Goal: Information Seeking & Learning: Check status

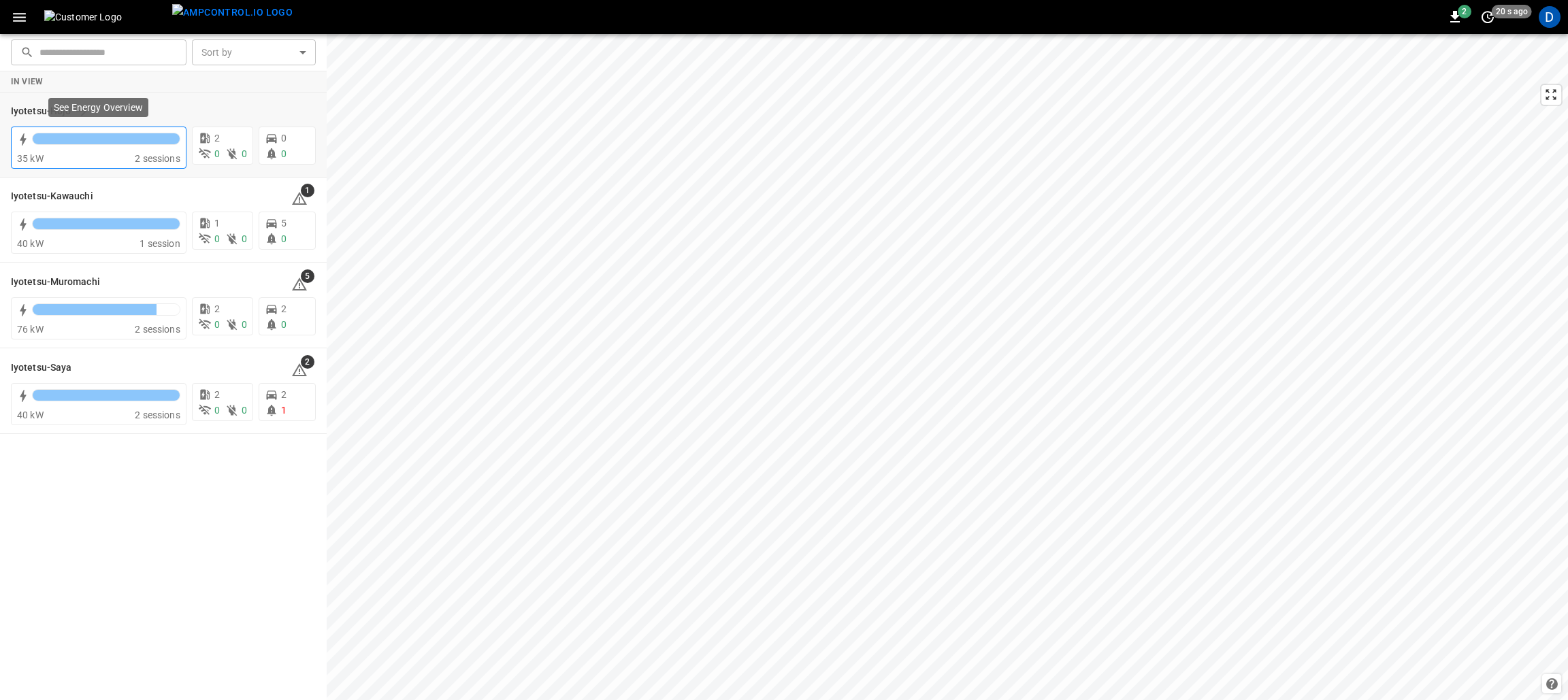
click at [117, 159] on div "35 kW" at bounding box center [76, 159] width 118 height 14
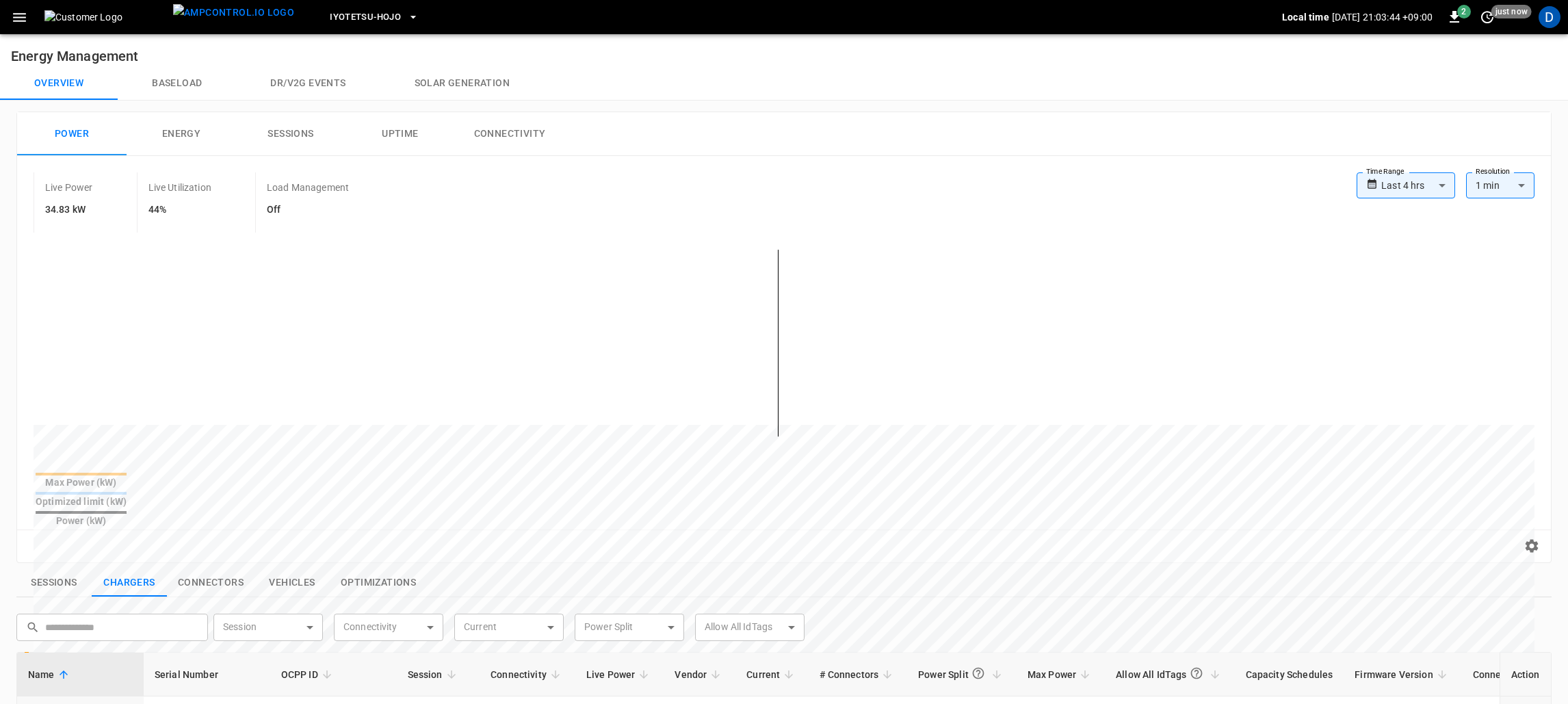
click at [30, 15] on button "button" at bounding box center [19, 17] width 28 height 25
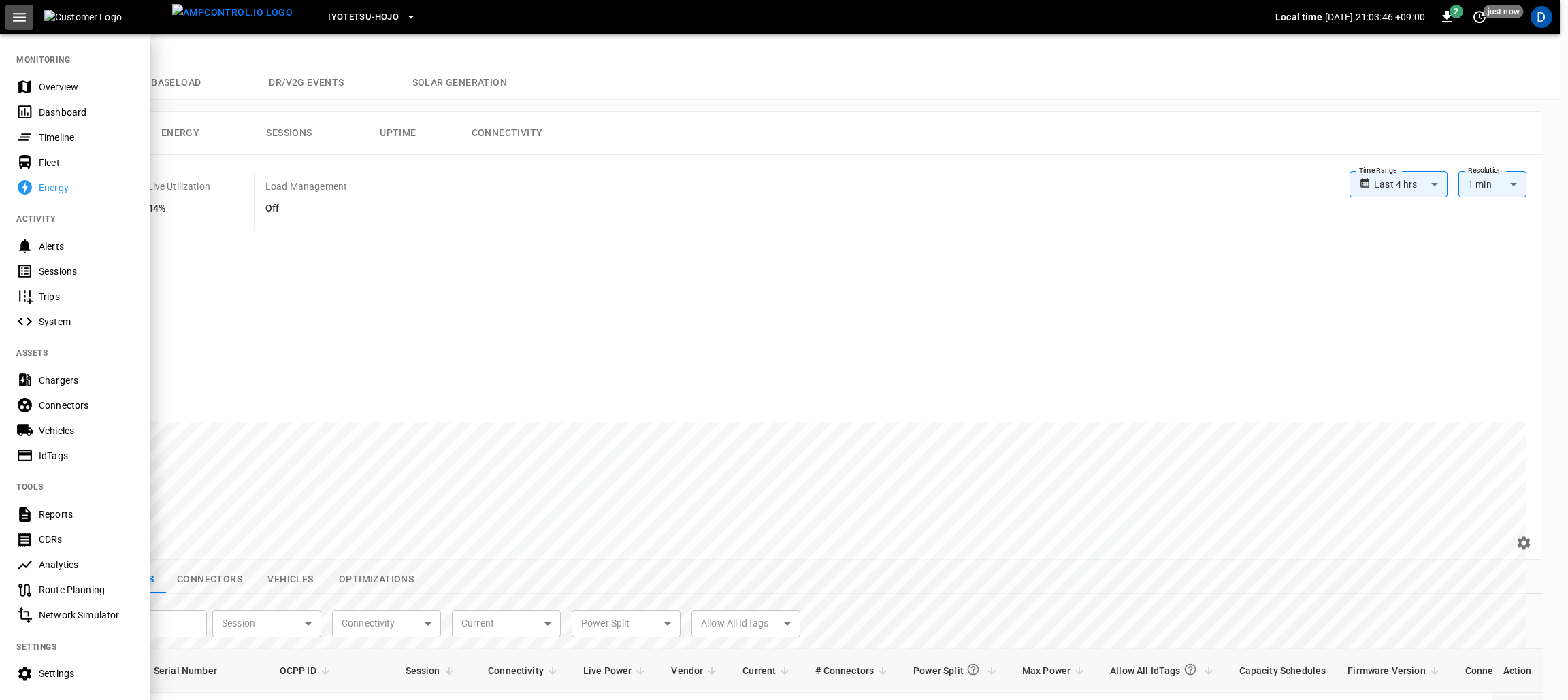
click at [30, 15] on button "button" at bounding box center [19, 17] width 28 height 25
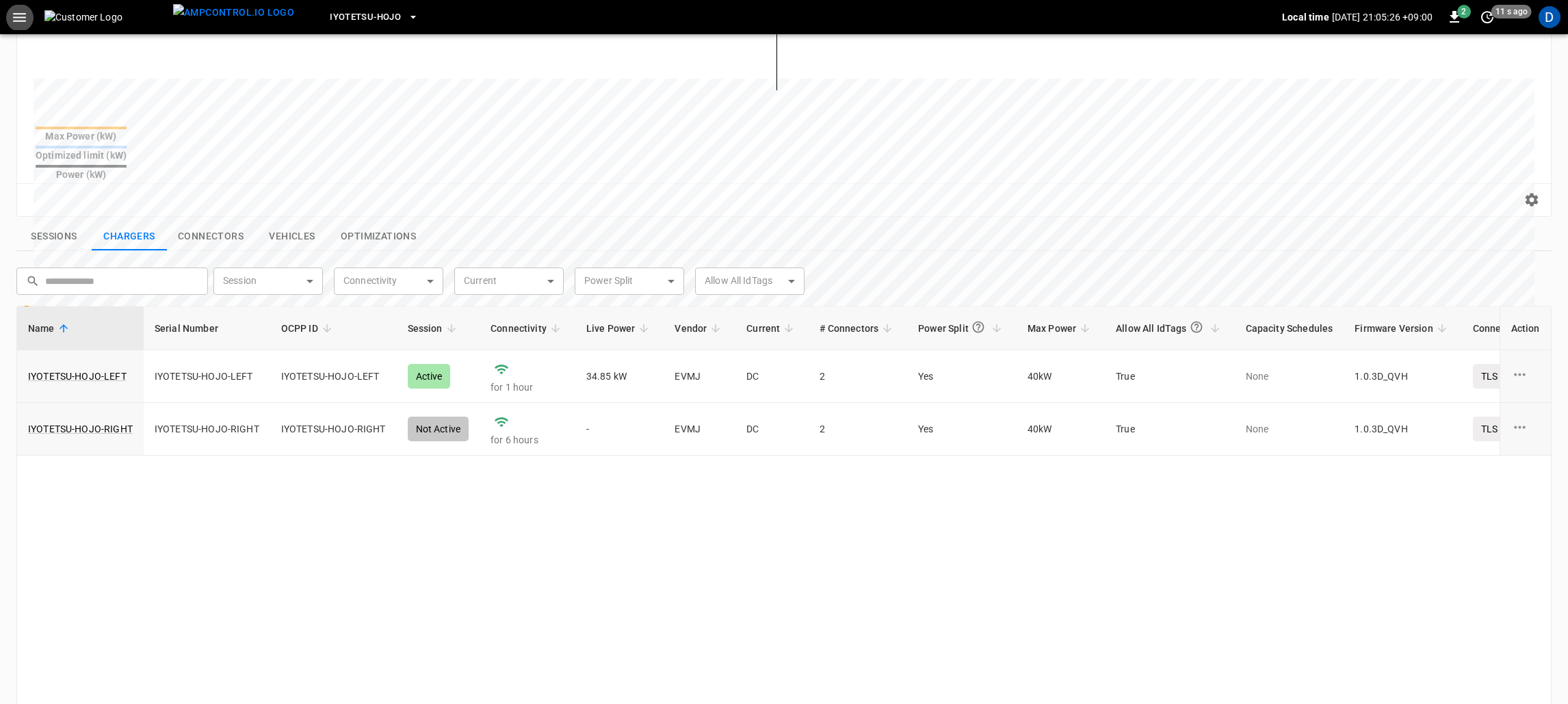
scroll to position [102, 0]
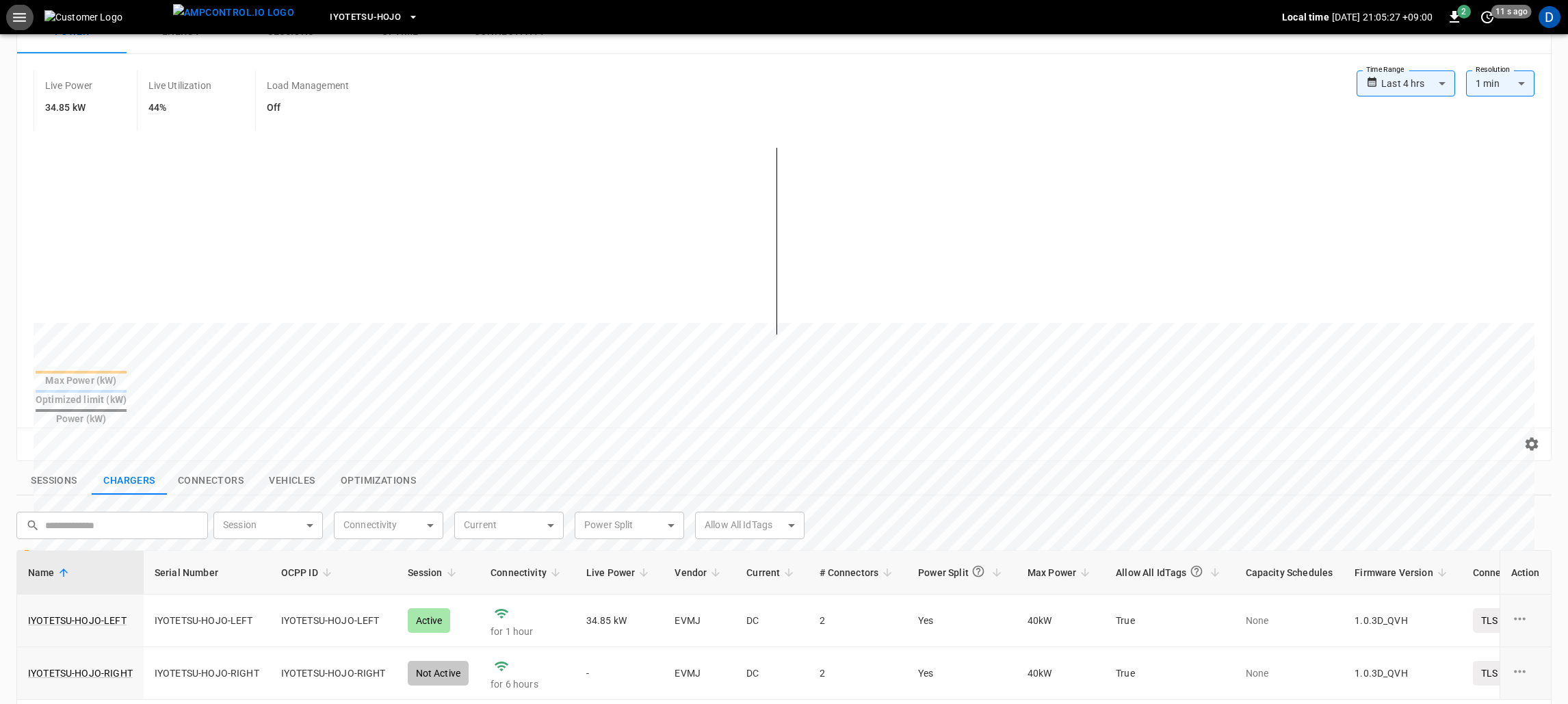
click at [220, 466] on button "Connectors" at bounding box center [210, 480] width 87 height 29
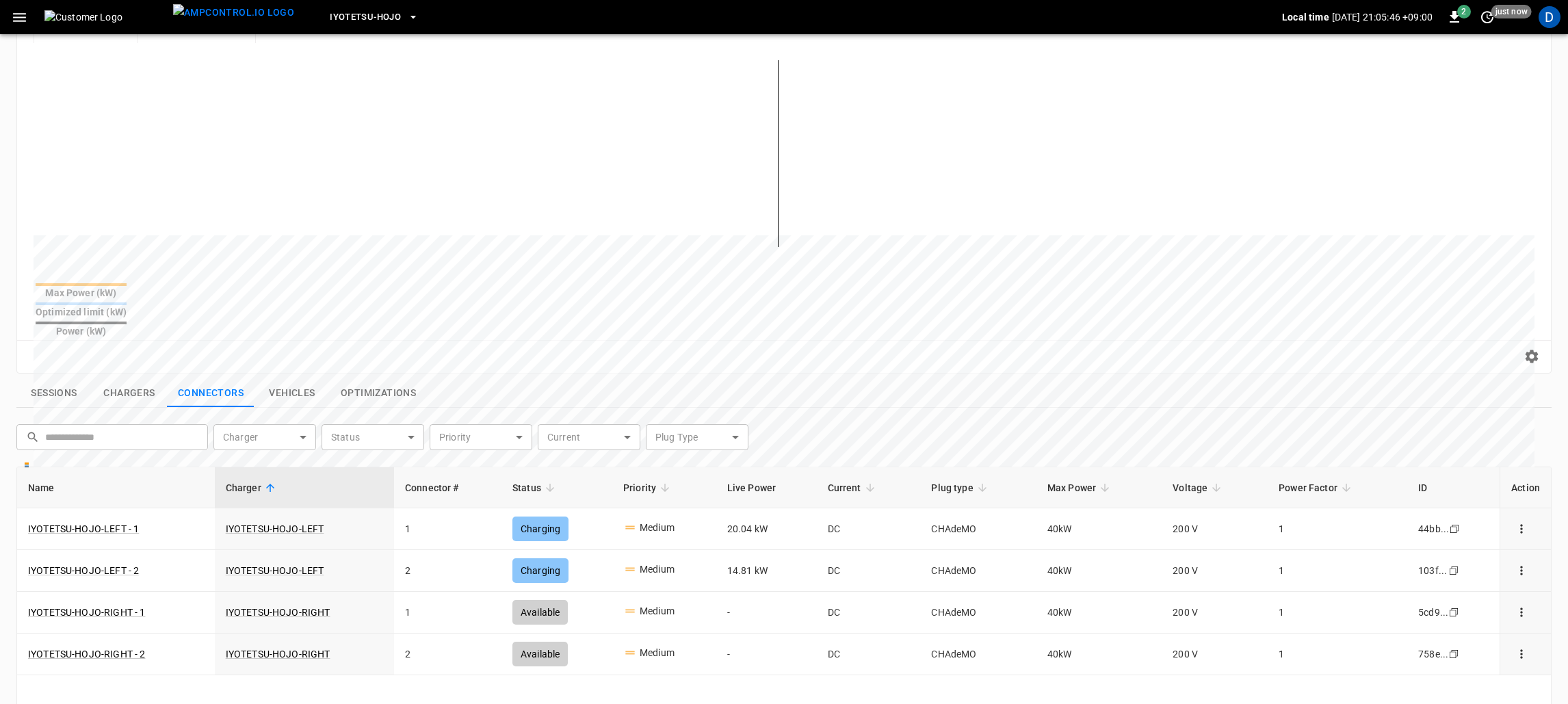
scroll to position [176, 0]
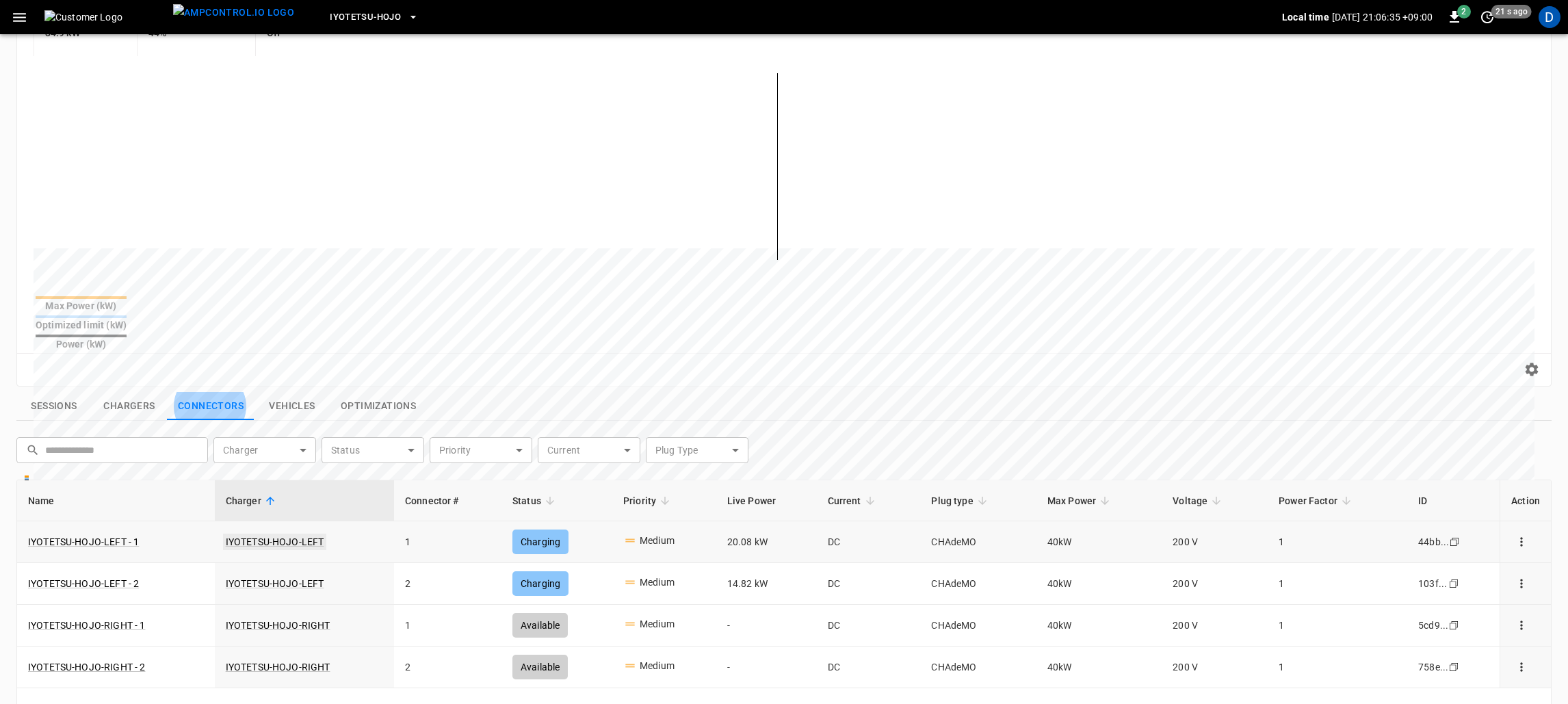
click at [292, 534] on link "IYOTETSU-HOJO-LEFT" at bounding box center [274, 542] width 104 height 17
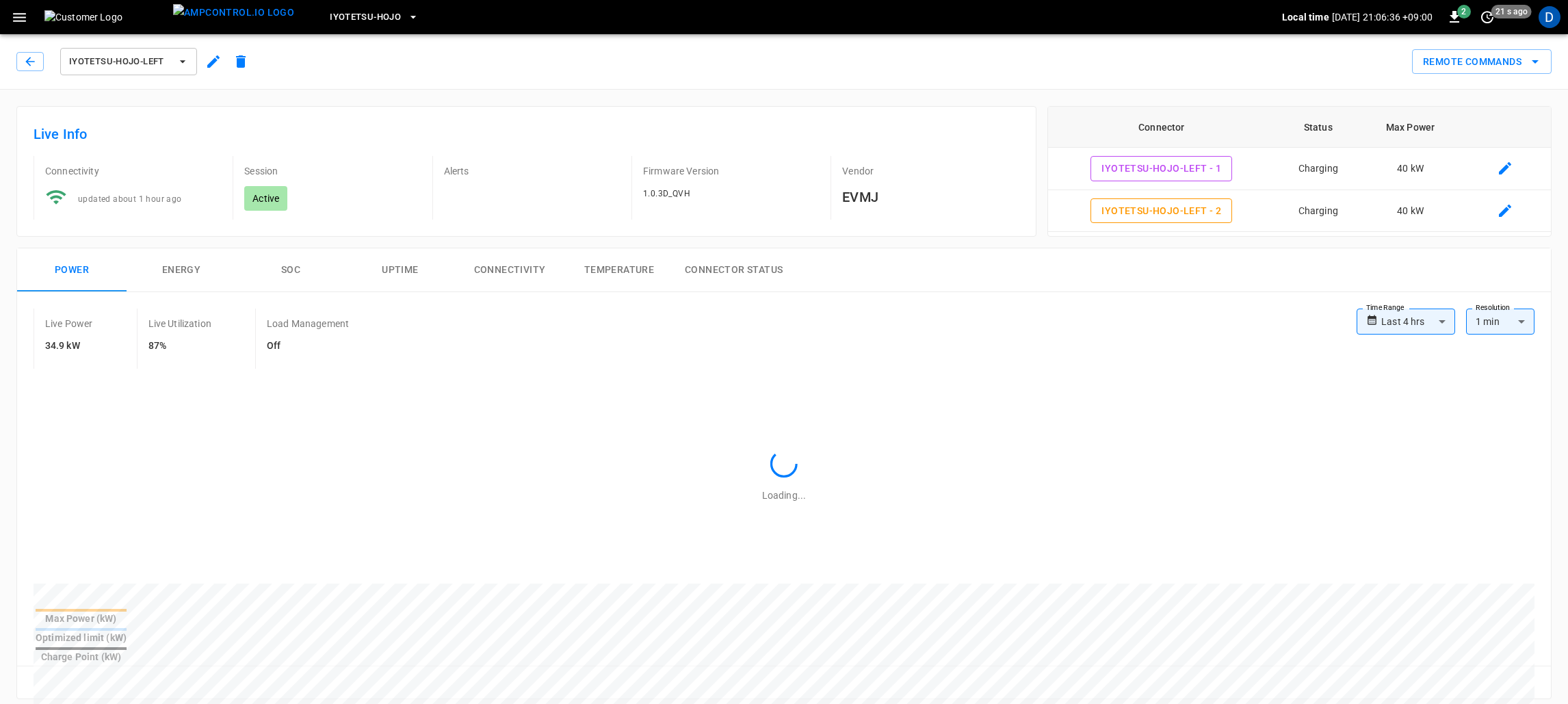
type input "**********"
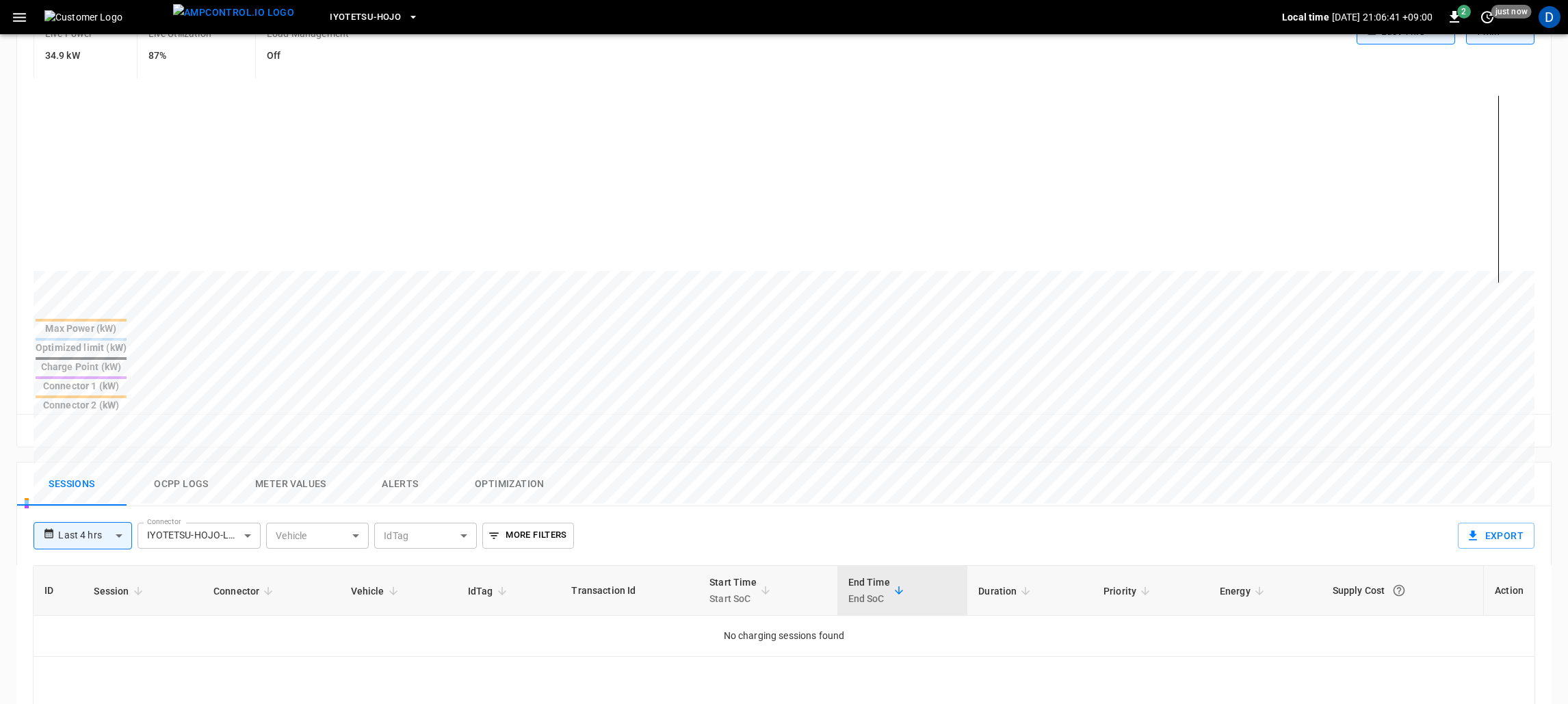
scroll to position [204, 0]
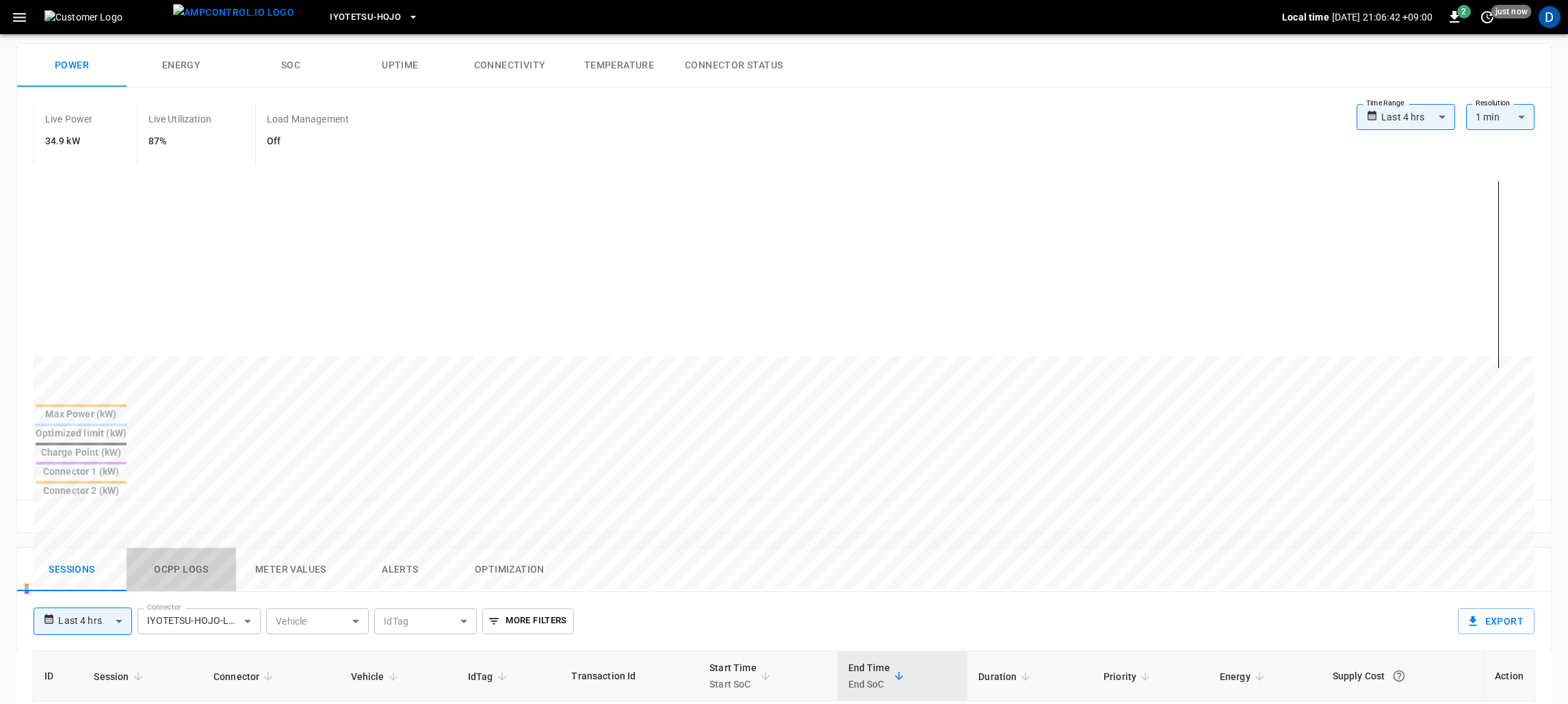
click at [186, 549] on button "Ocpp logs" at bounding box center [181, 570] width 109 height 44
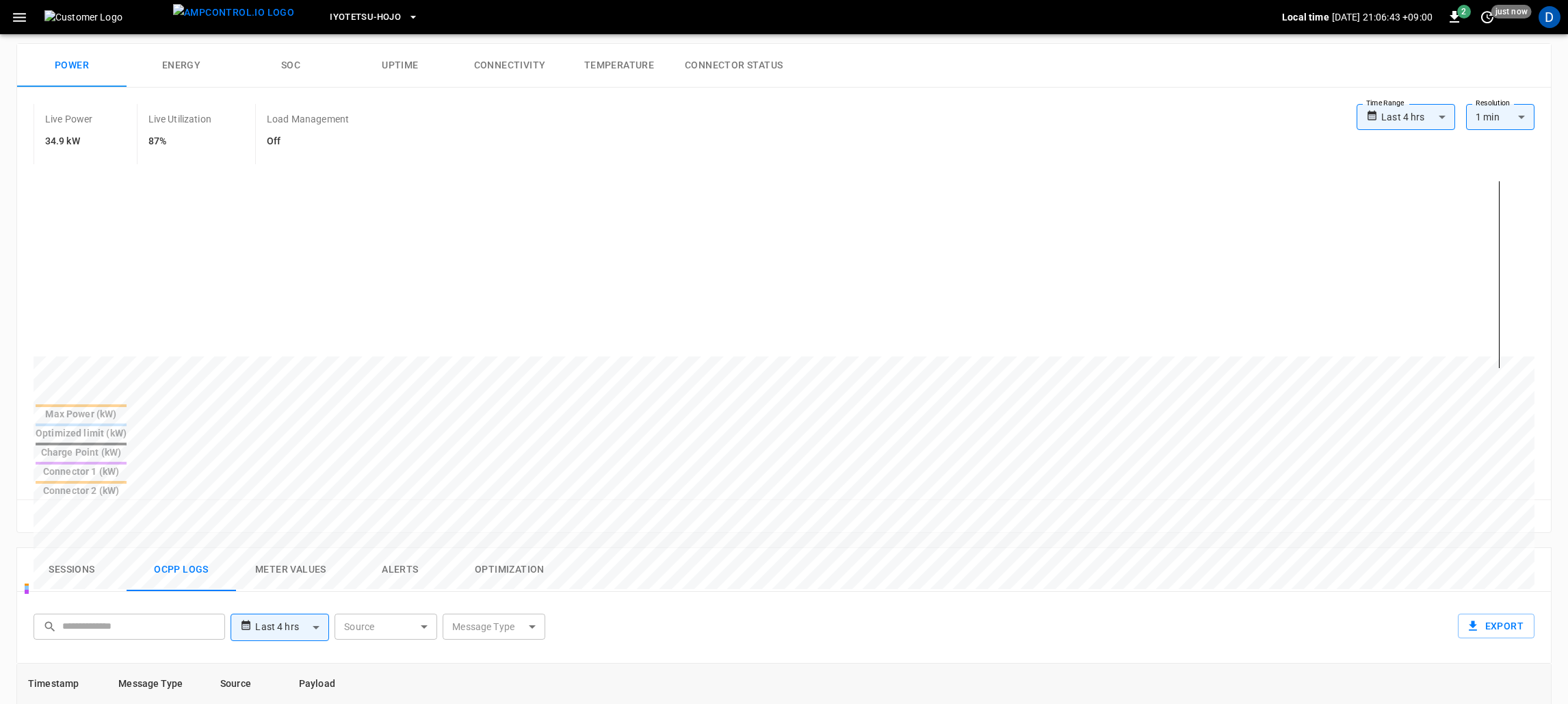
scroll to position [410, 0]
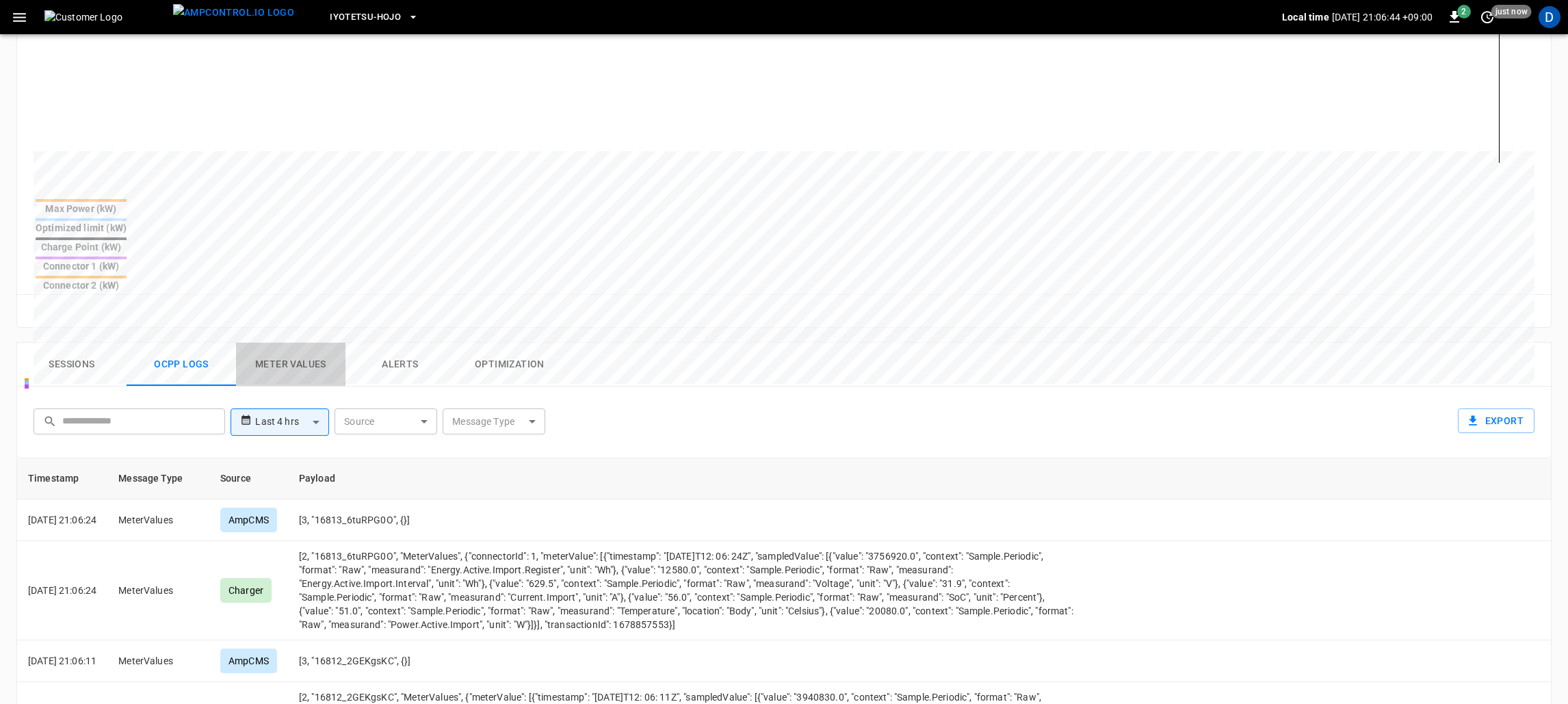
click at [299, 343] on button "Meter Values" at bounding box center [290, 365] width 109 height 44
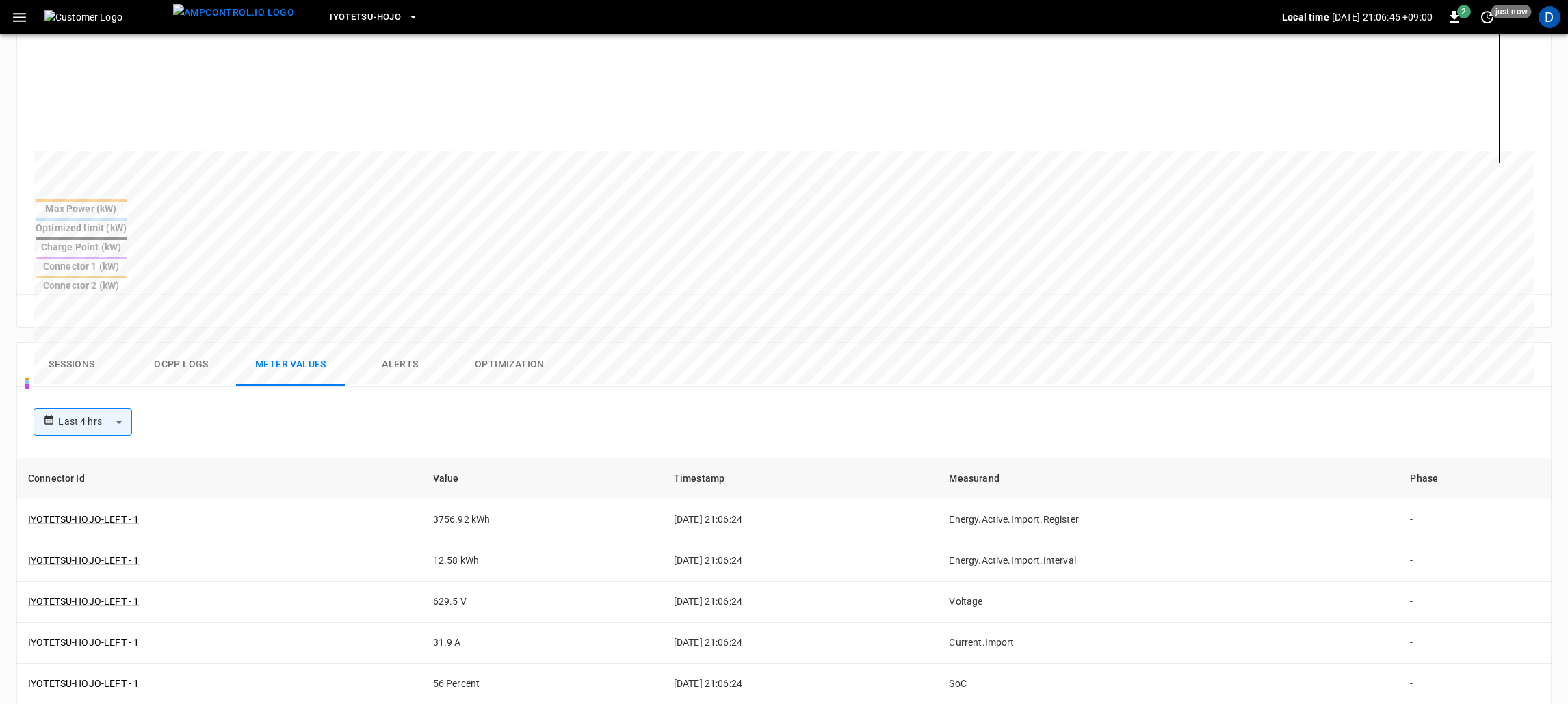
click at [413, 343] on button "Alerts" at bounding box center [400, 365] width 109 height 44
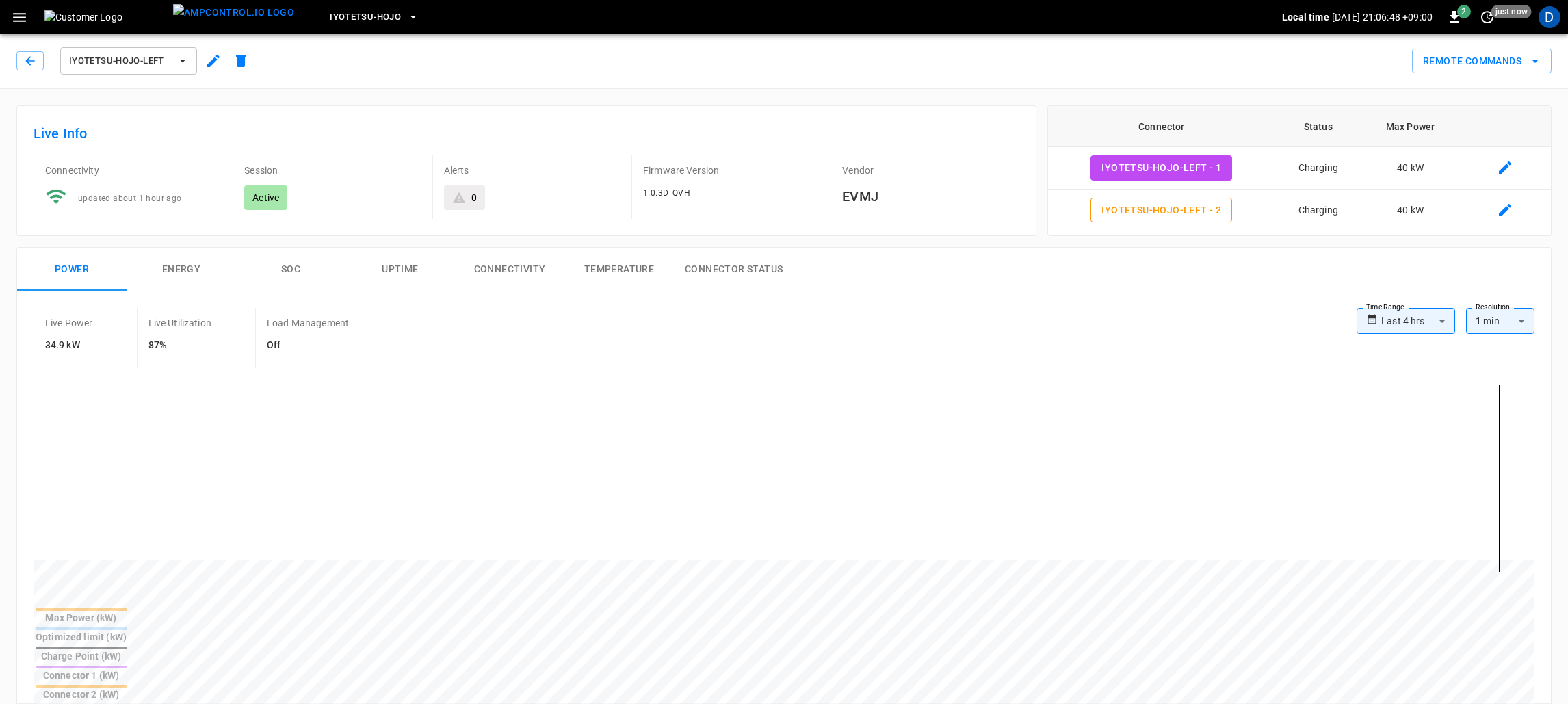
scroll to position [0, 0]
click at [133, 61] on span "IYOTETSU-HOJO-LEFT" at bounding box center [120, 62] width 101 height 16
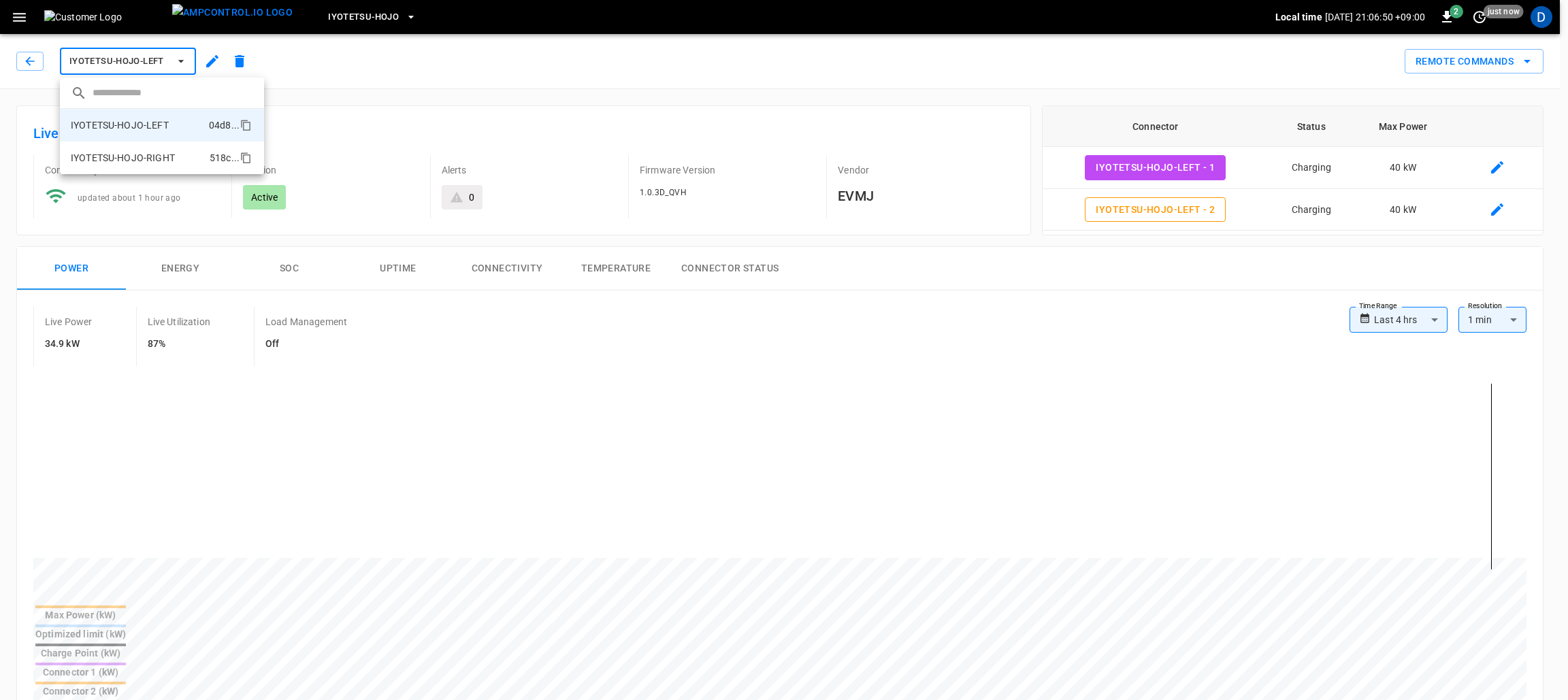
click at [152, 160] on p "IYOTETSU-HOJO-RIGHT" at bounding box center [122, 158] width 104 height 14
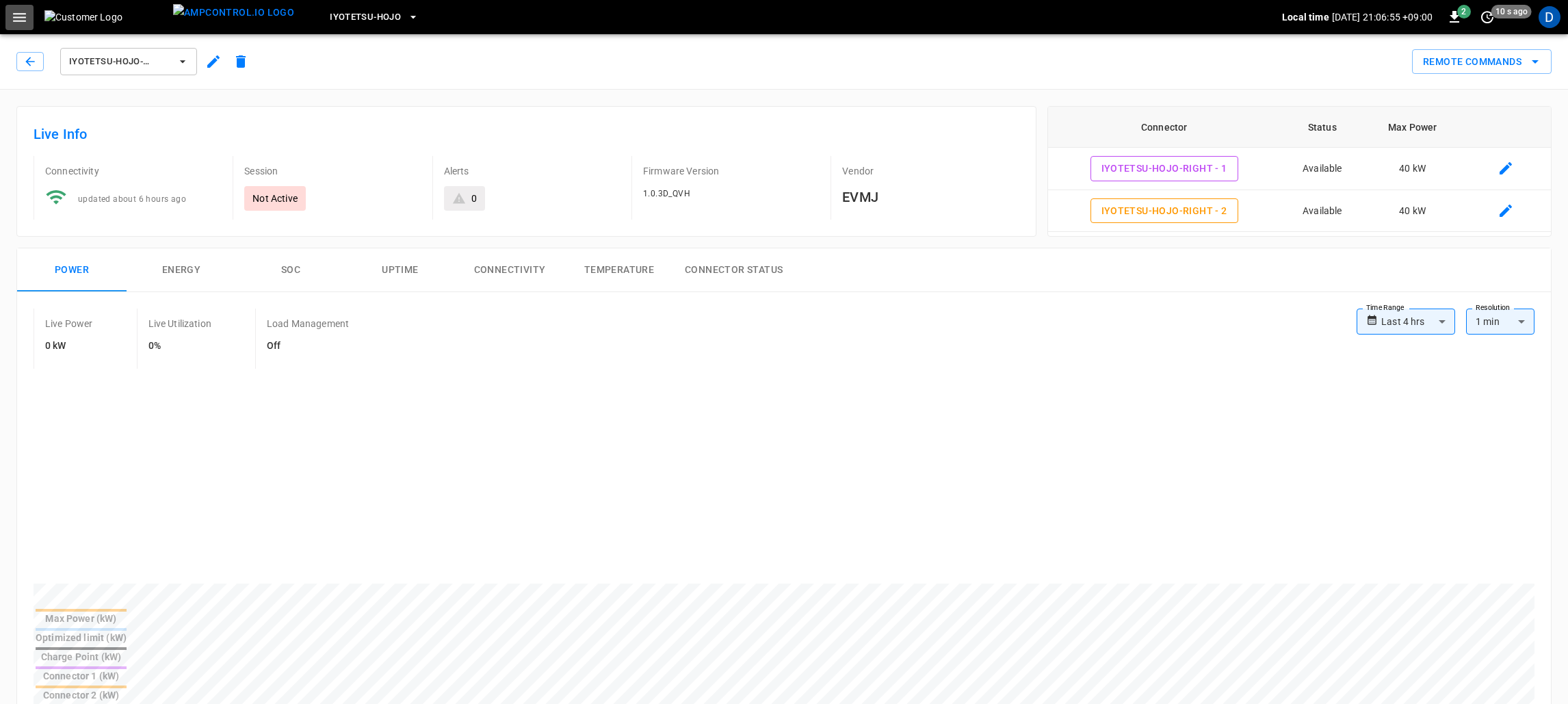
click at [8, 11] on button "button" at bounding box center [19, 17] width 28 height 25
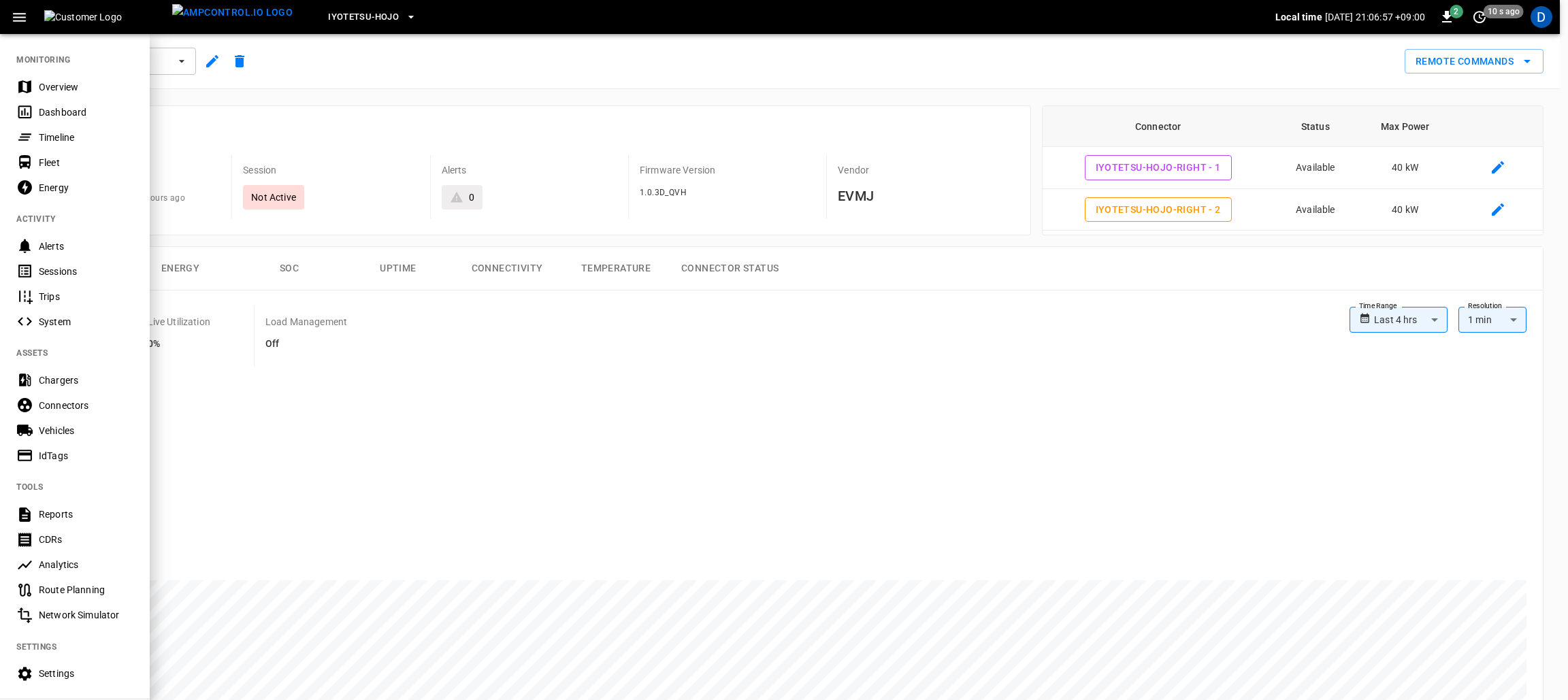
click at [332, 59] on div at bounding box center [784, 350] width 1568 height 700
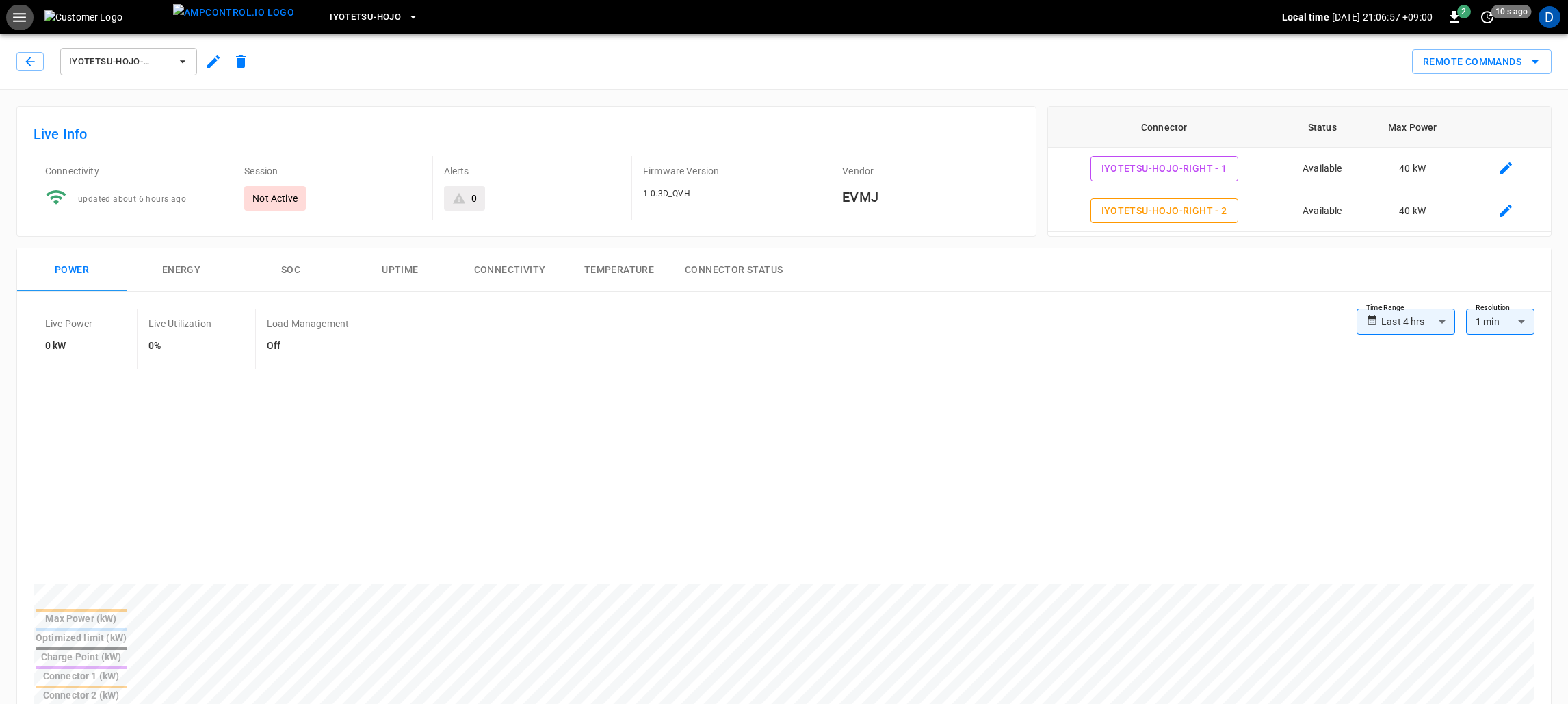
click at [171, 63] on button "IYOTETSU-HOJO-RIGHT" at bounding box center [128, 61] width 137 height 27
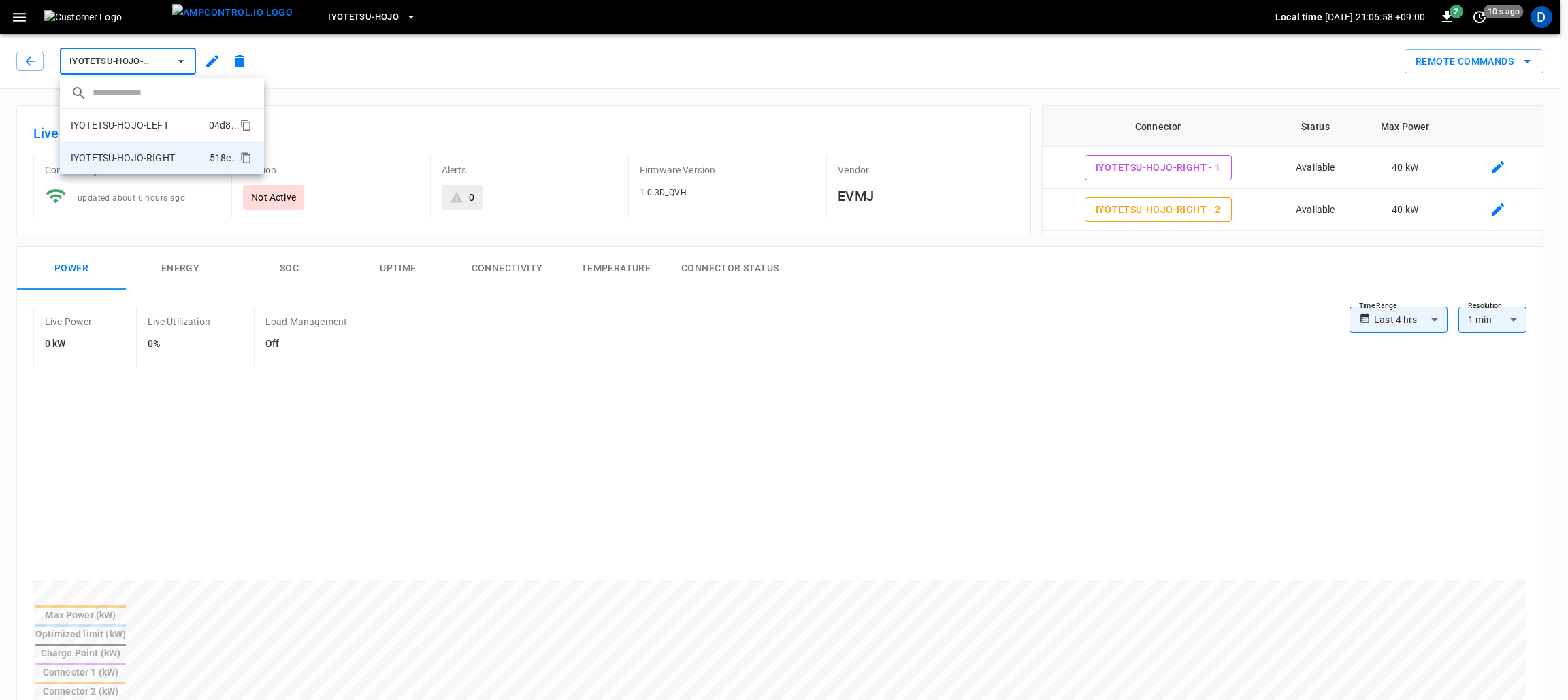
click at [171, 121] on li "IYOTETSU-HOJO-LEFT 04d8 ..." at bounding box center [162, 125] width 204 height 33
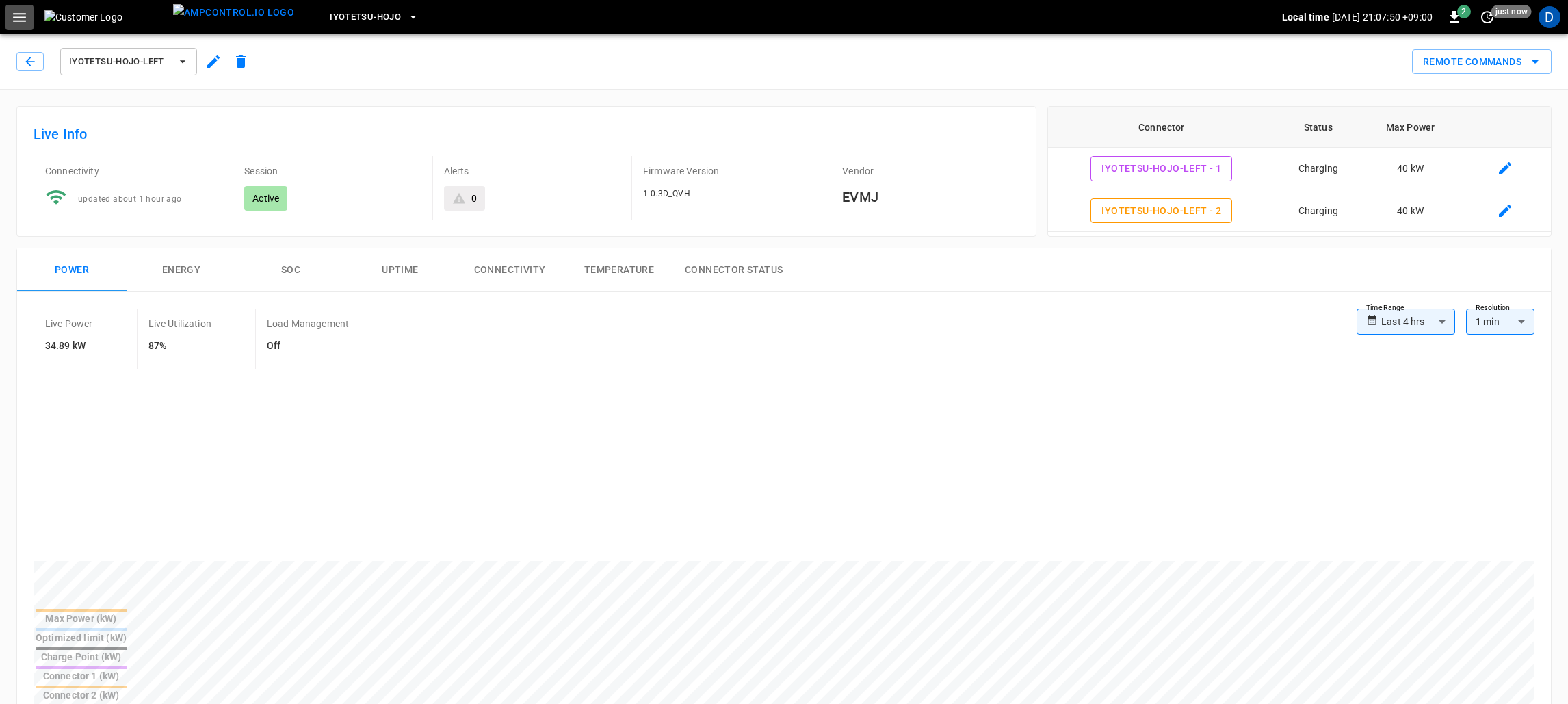
click at [20, 14] on icon "button" at bounding box center [20, 17] width 17 height 17
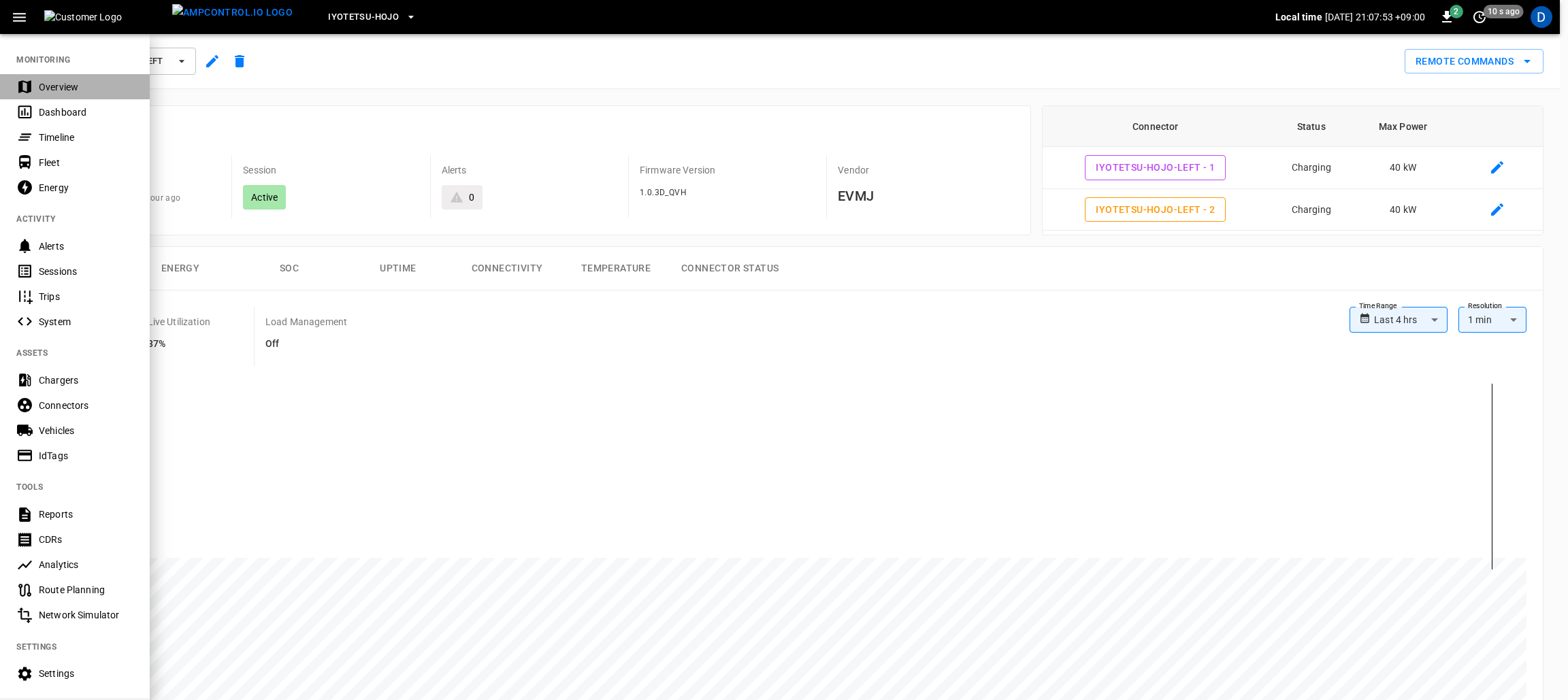
click at [70, 91] on div "Overview" at bounding box center [86, 87] width 95 height 14
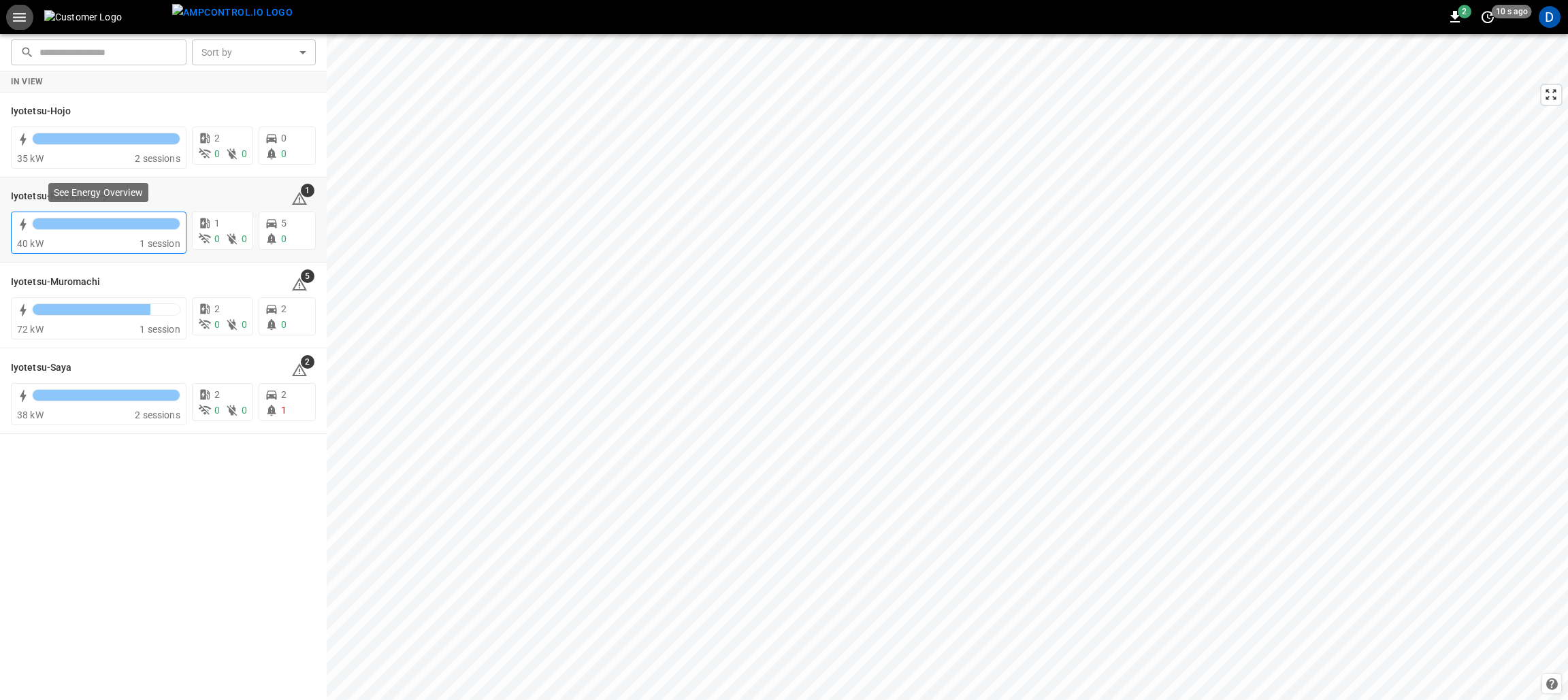
click at [129, 232] on div at bounding box center [106, 228] width 149 height 19
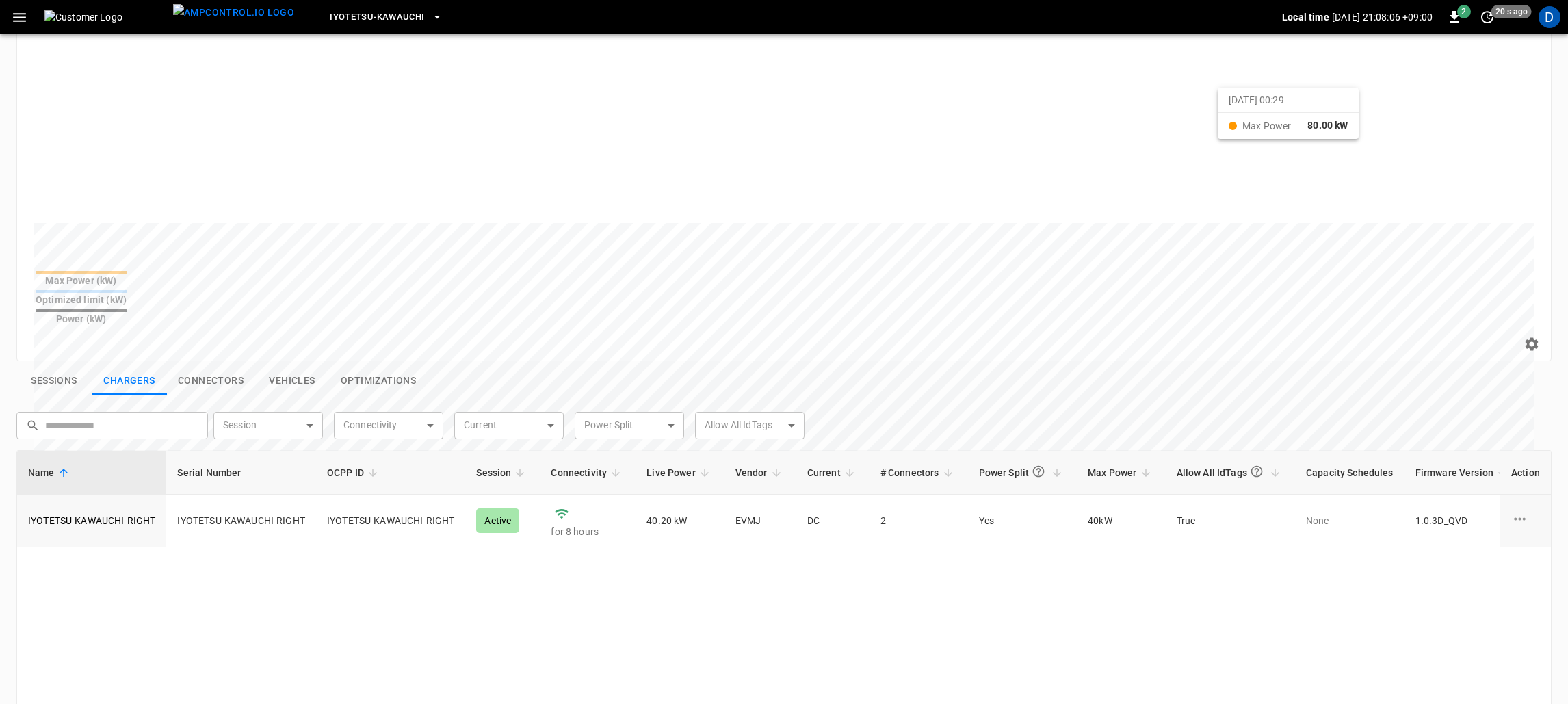
scroll to position [204, 0]
click at [212, 364] on button "Connectors" at bounding box center [210, 378] width 87 height 29
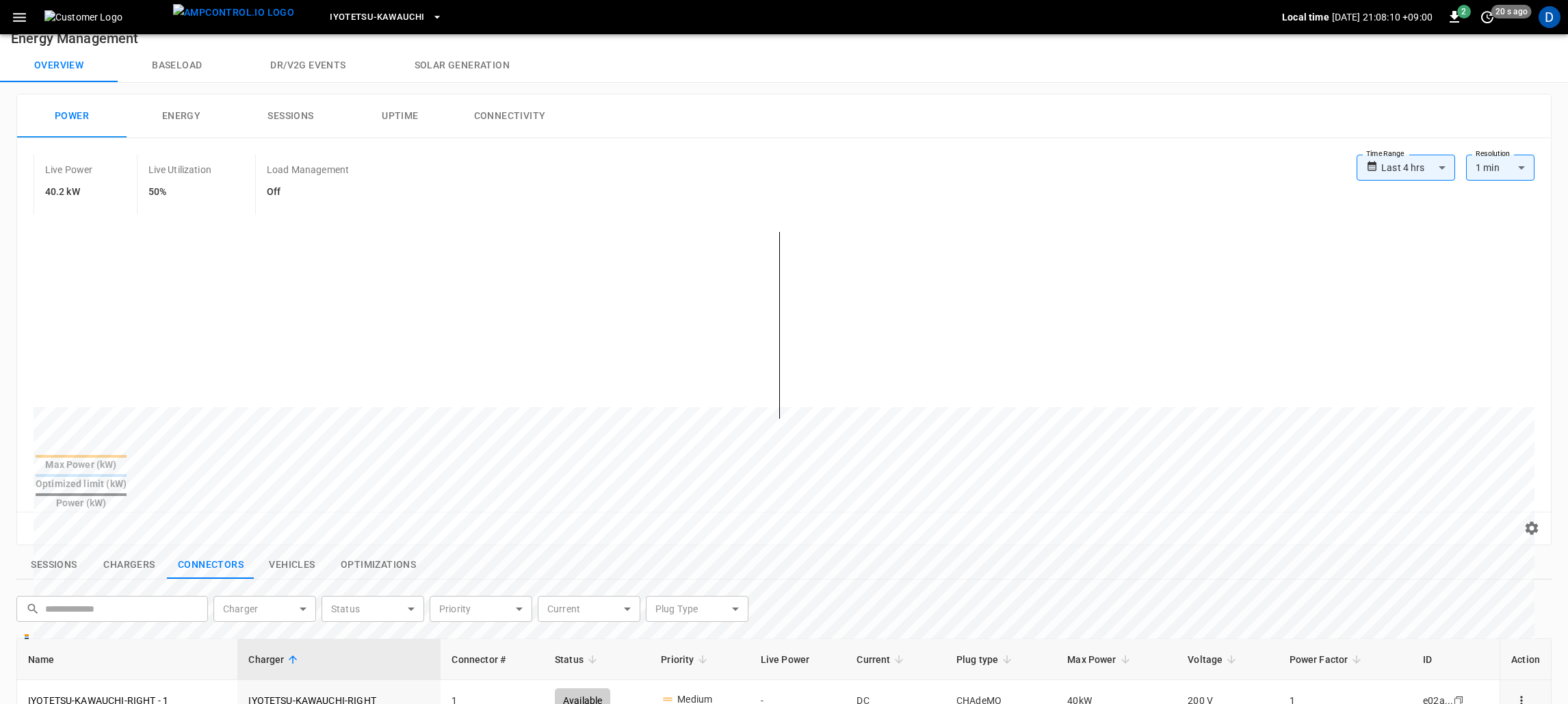
scroll to position [0, 0]
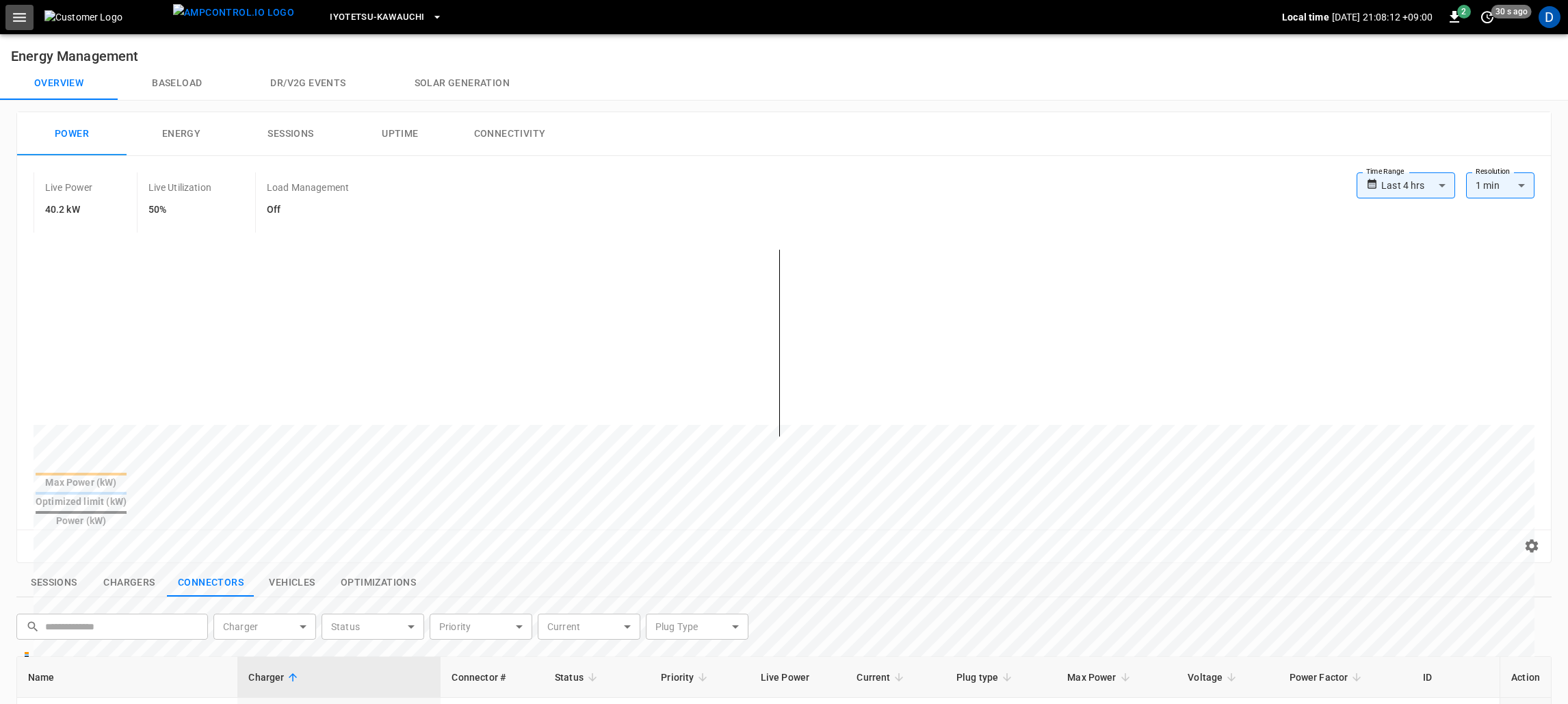
click at [25, 11] on icon "button" at bounding box center [20, 17] width 17 height 17
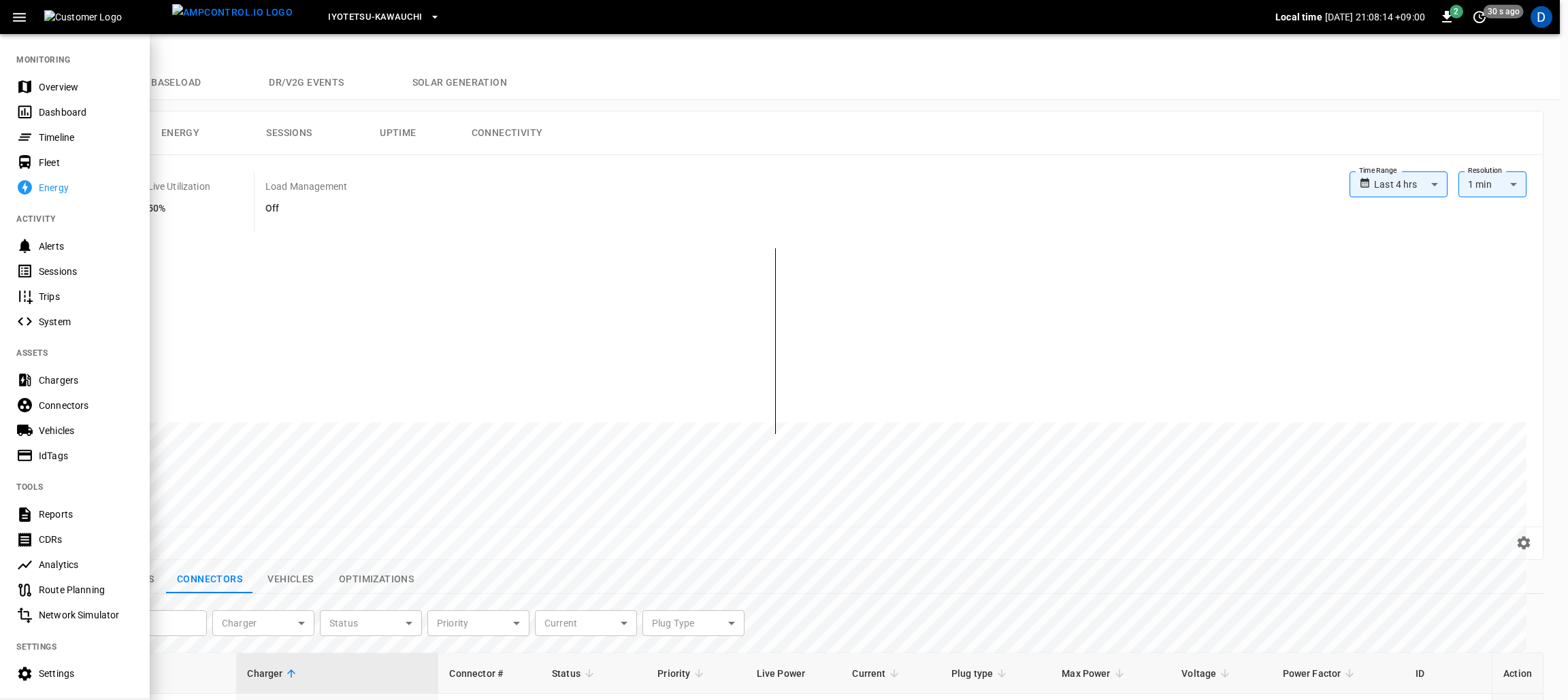
click at [25, 11] on icon "button" at bounding box center [20, 17] width 17 height 17
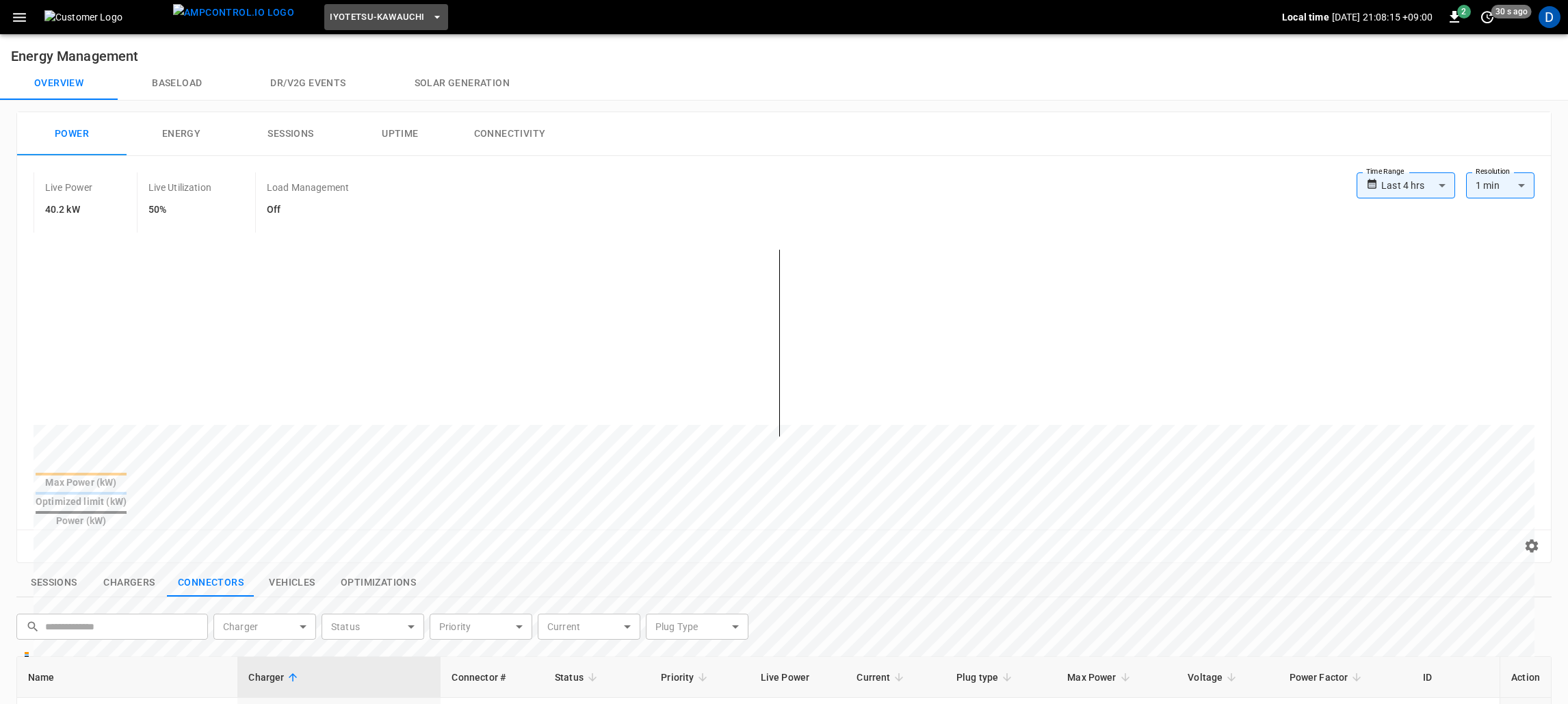
click at [375, 19] on span "Iyotetsu-Kawauchi" at bounding box center [377, 17] width 94 height 16
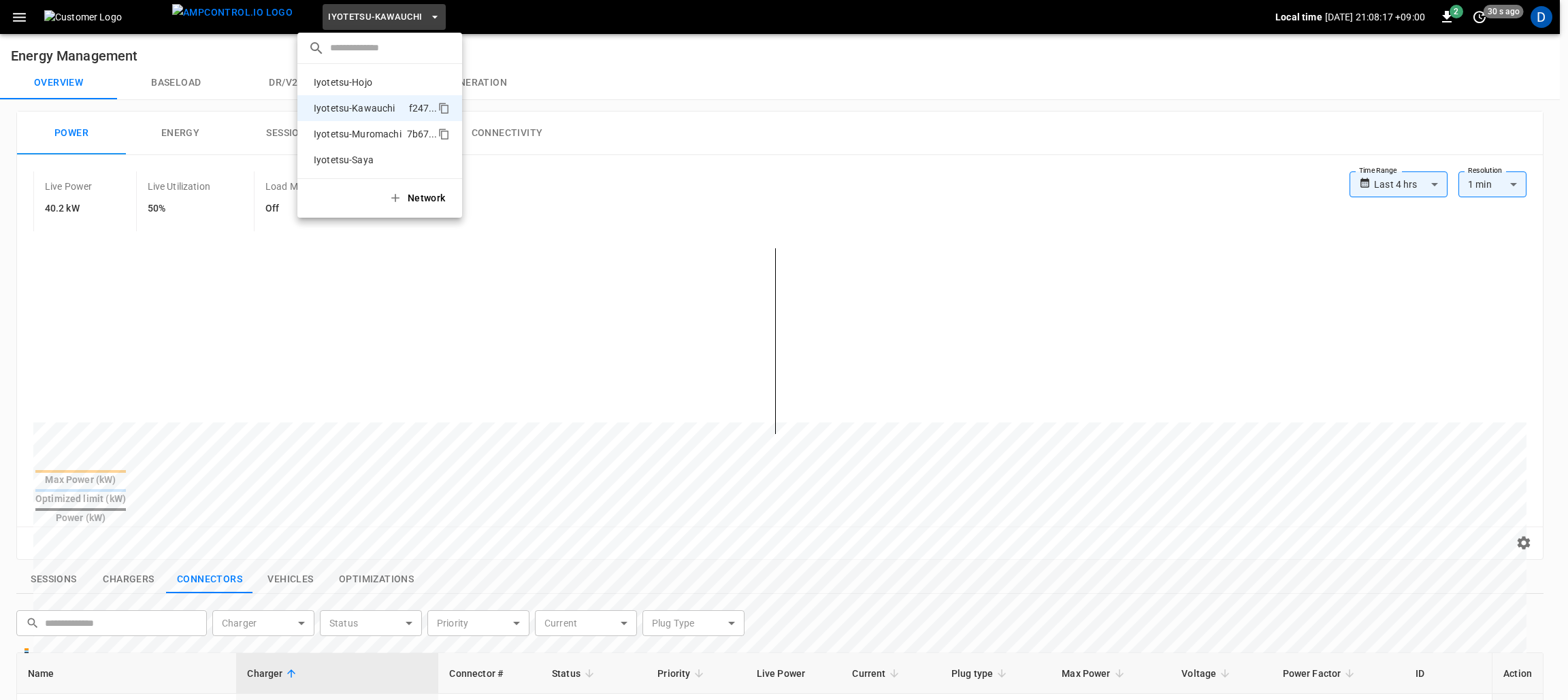
click at [367, 134] on p "Iyotetsu-Muromachi" at bounding box center [358, 135] width 99 height 14
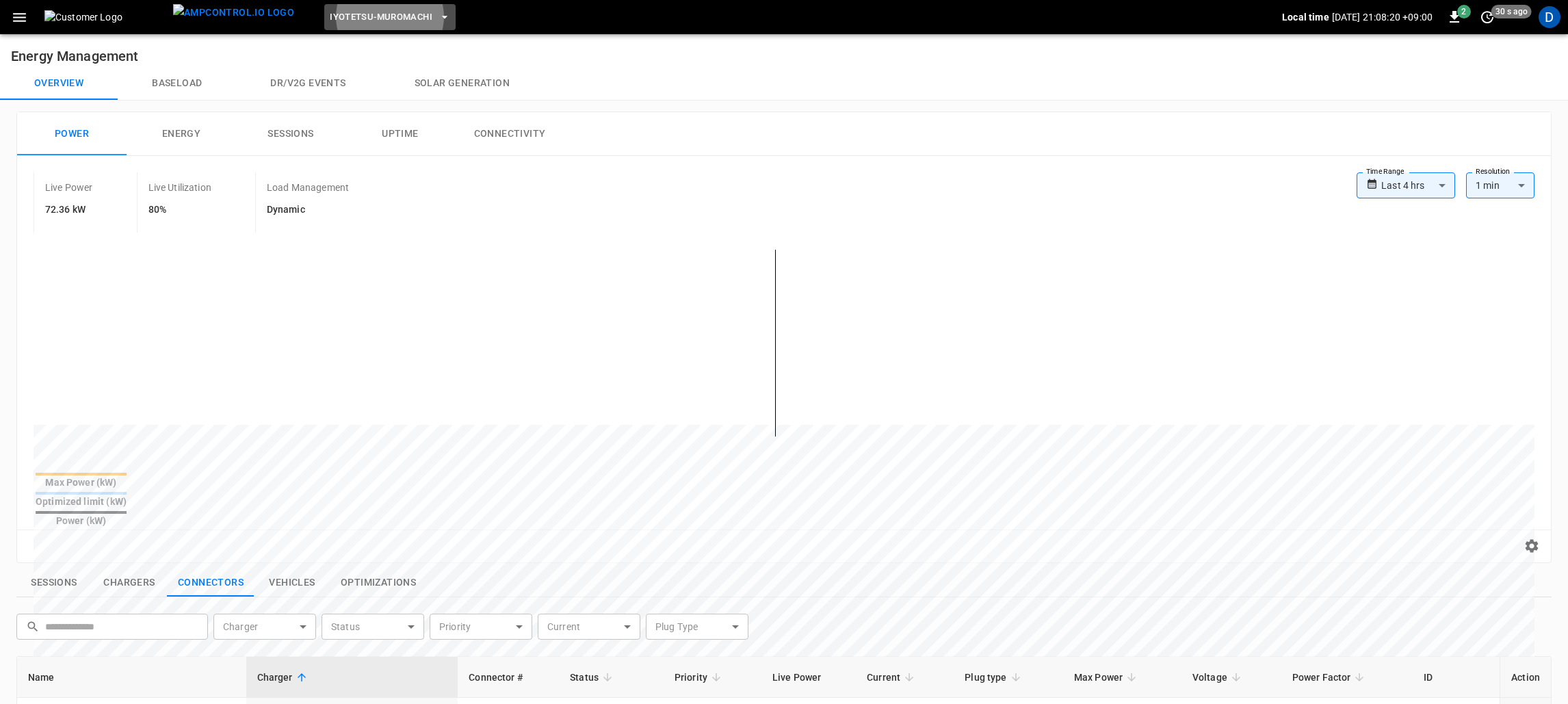
click at [354, 14] on span "Iyotetsu-Muromachi" at bounding box center [382, 17] width 103 height 16
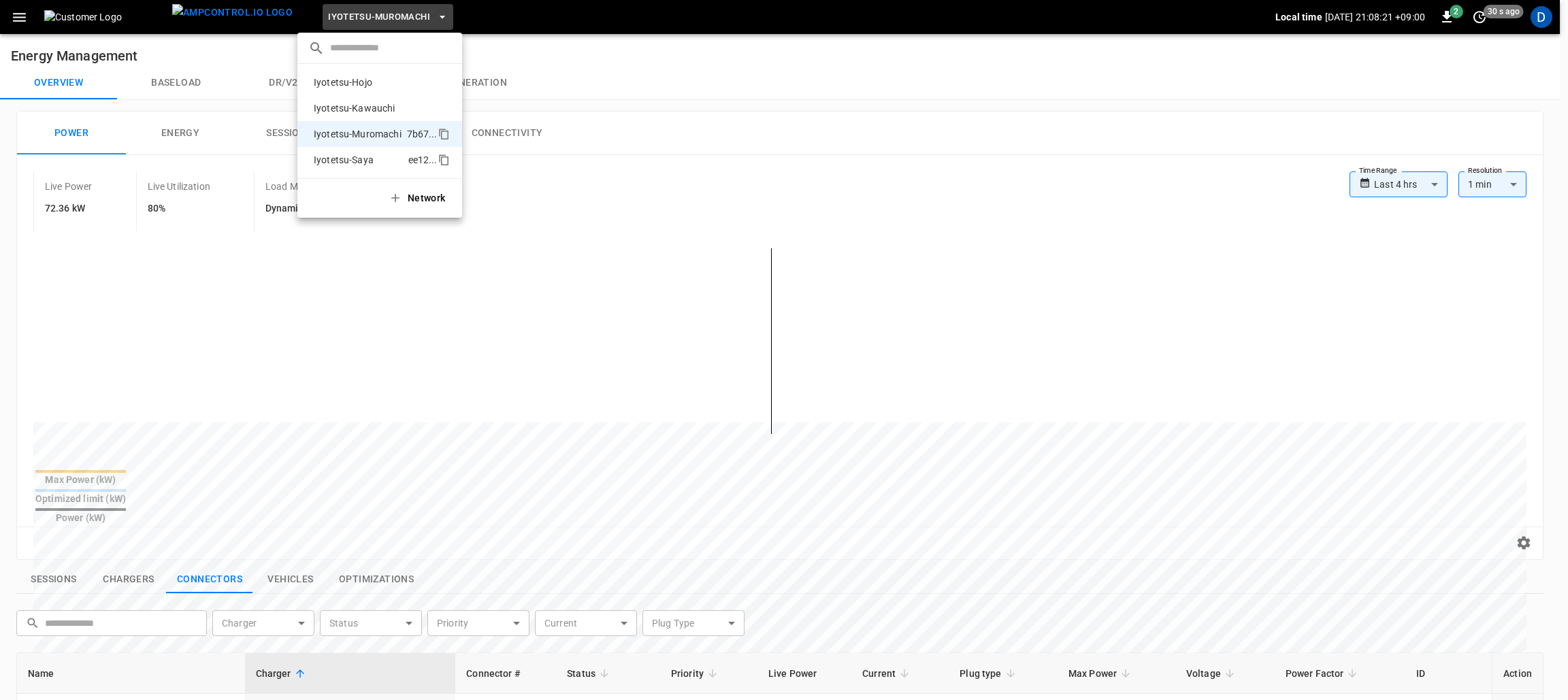
click at [365, 162] on p "Iyotetsu-Saya" at bounding box center [358, 160] width 100 height 14
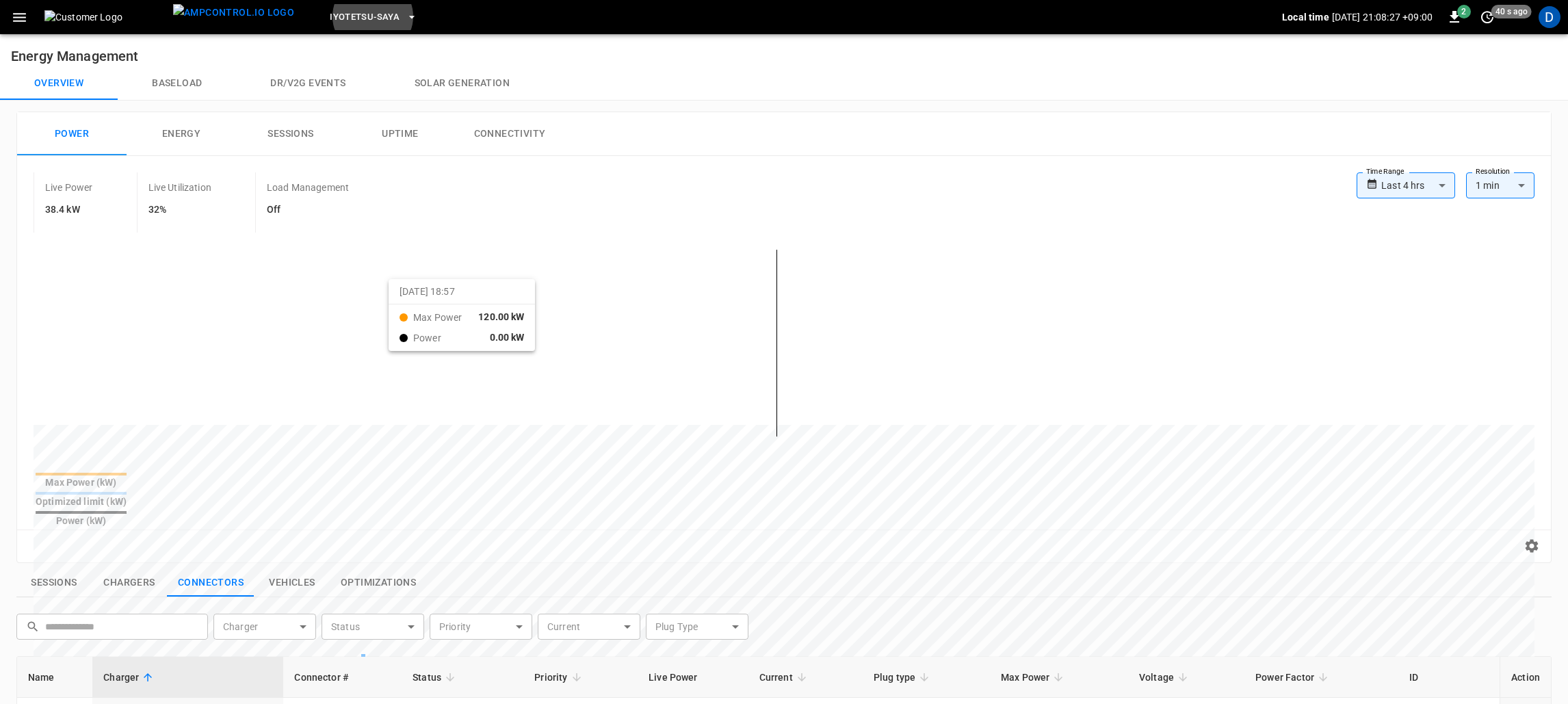
scroll to position [307, 0]
